Goal: Information Seeking & Learning: Learn about a topic

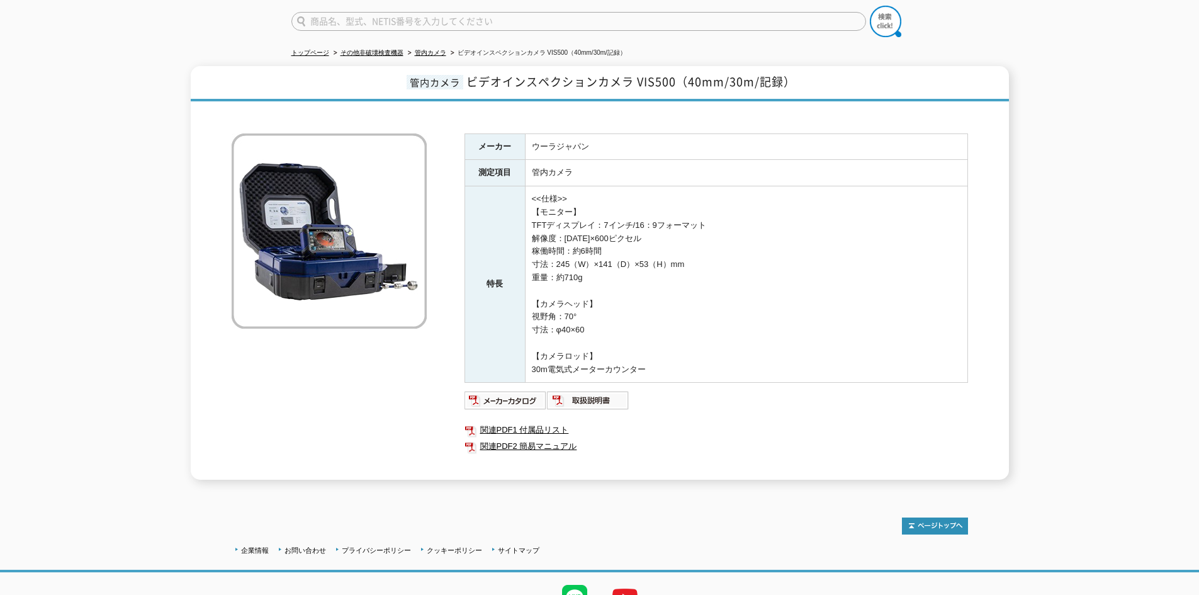
scroll to position [31, 0]
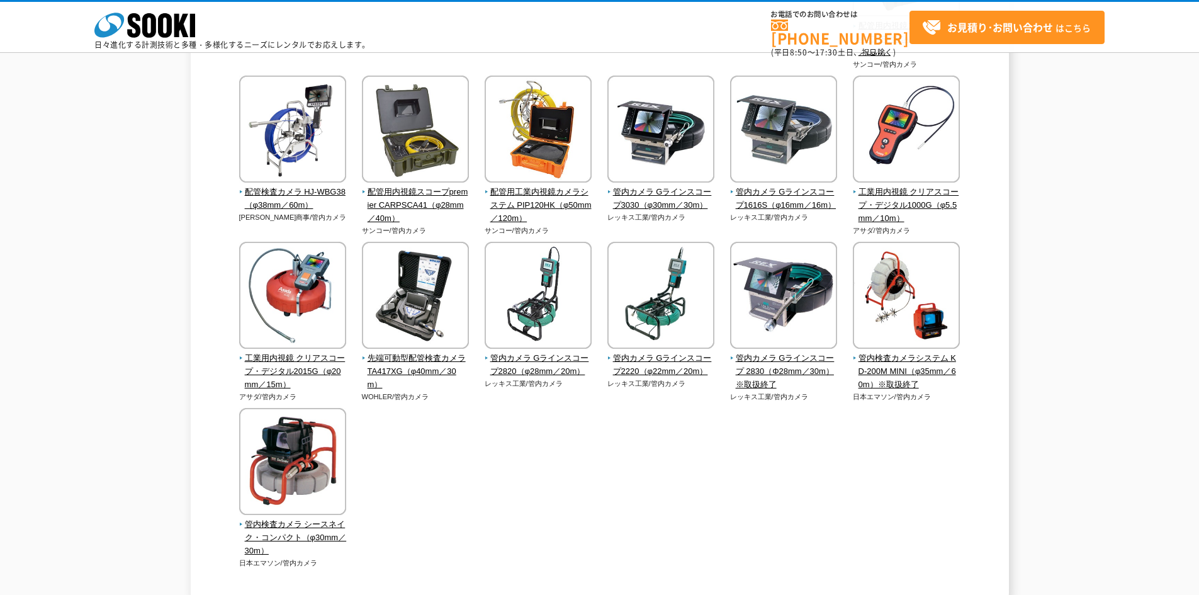
scroll to position [454, 0]
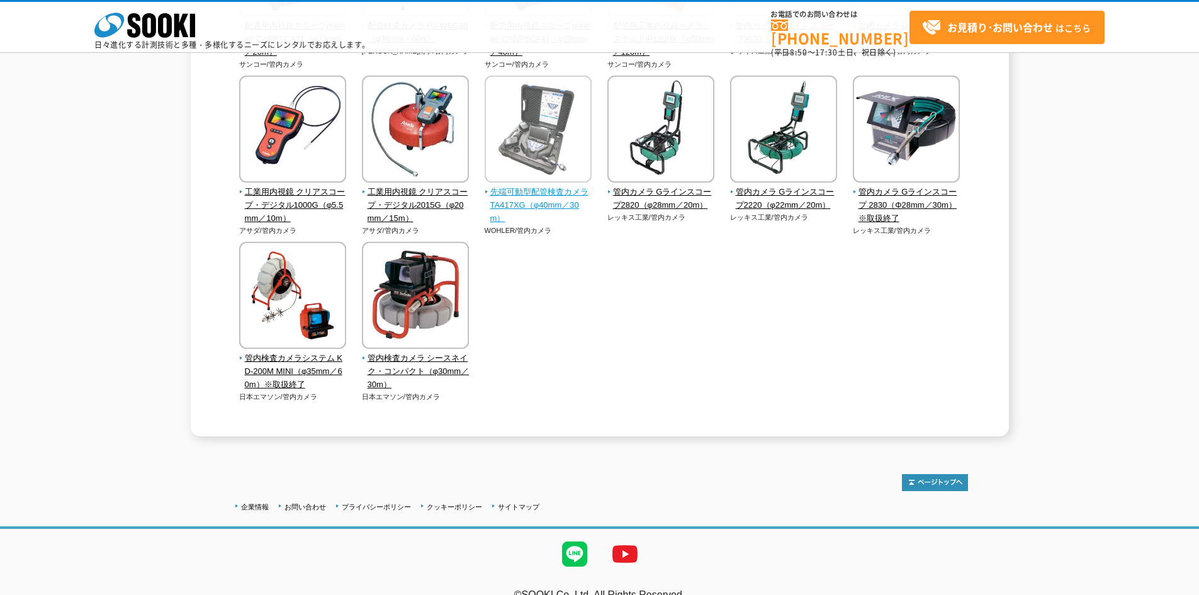
click at [540, 186] on span "先端可動型配管検査カメラ TA417XG（φ40mm／30m）" at bounding box center [539, 205] width 108 height 39
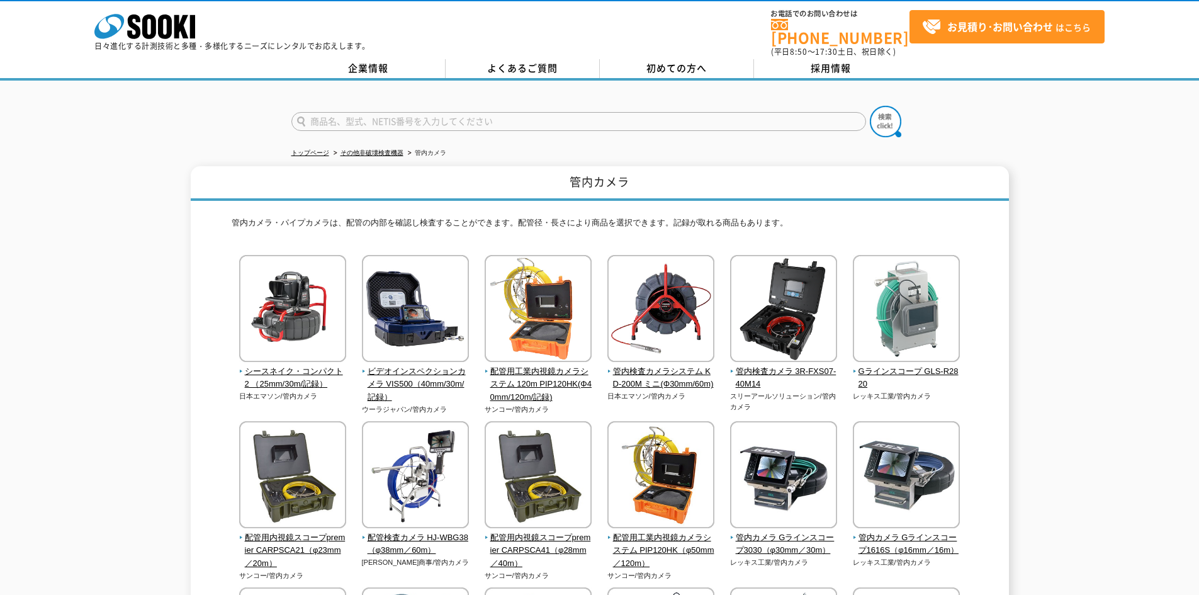
scroll to position [0, 0]
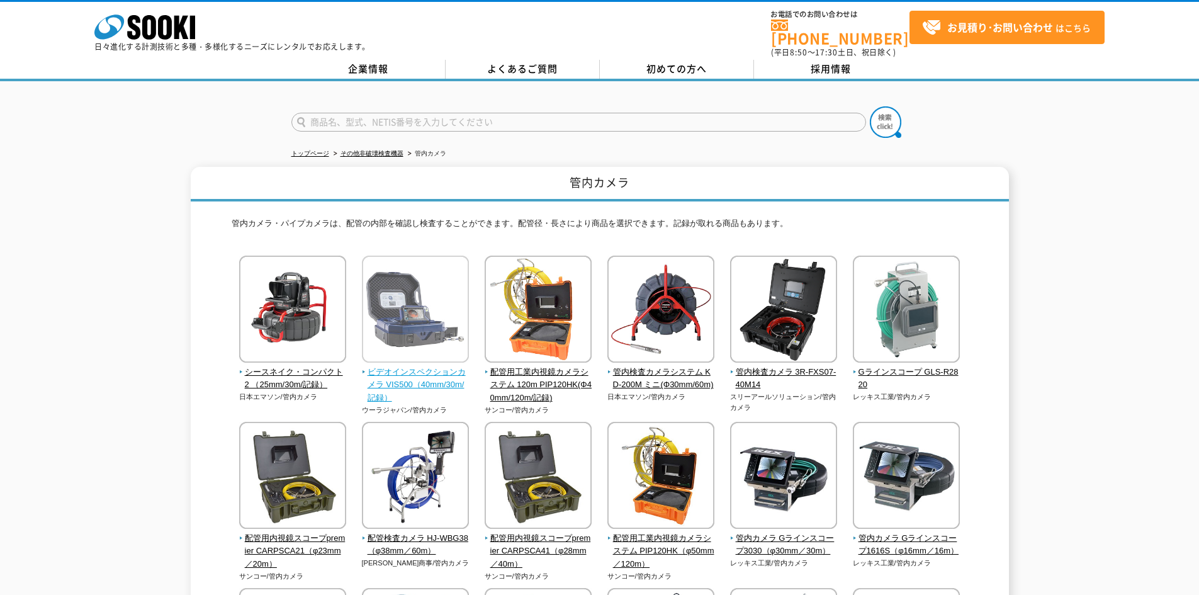
click at [393, 346] on img at bounding box center [415, 311] width 107 height 110
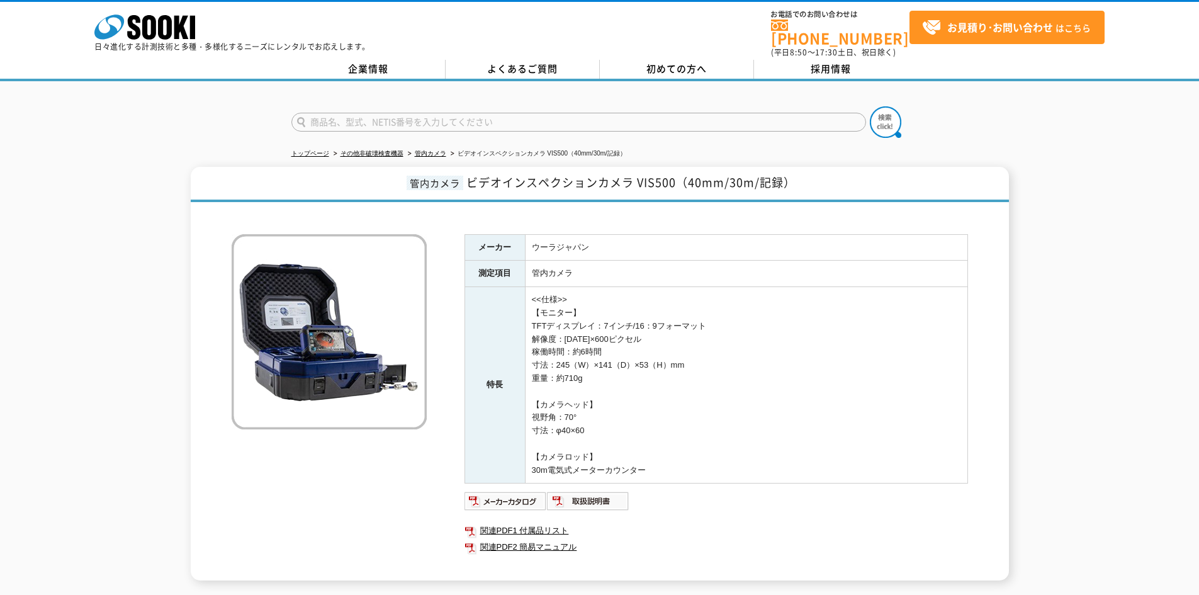
drag, startPoint x: 565, startPoint y: 308, endPoint x: 607, endPoint y: 344, distance: 55.4
click at [607, 344] on td "<<仕様>> 【モニター】 TFTディスプレイ：7インチ/16：9フォーマット 解像度：1024×600ピクセル 稼働時間：約6時間 寸法：245（W）×14…" at bounding box center [746, 385] width 442 height 196
click at [768, 388] on td "<<仕様>> 【モニター】 TFTディスプレイ：7インチ/16：9フォーマット 解像度：1024×600ピクセル 稼働時間：約6時間 寸法：245（W）×14…" at bounding box center [746, 385] width 442 height 196
